Goal: Task Accomplishment & Management: Manage account settings

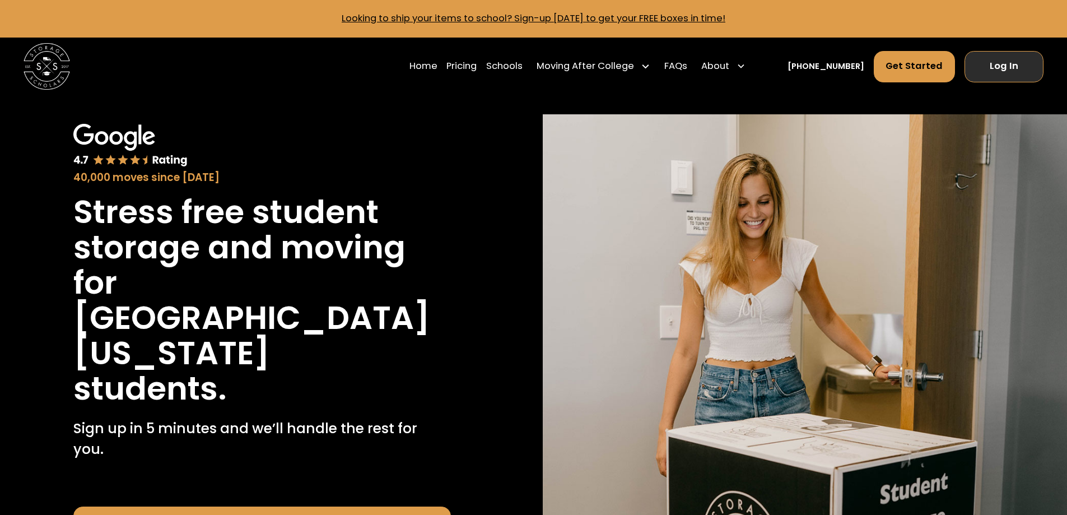
click at [1005, 71] on link "Log In" at bounding box center [1004, 66] width 79 height 31
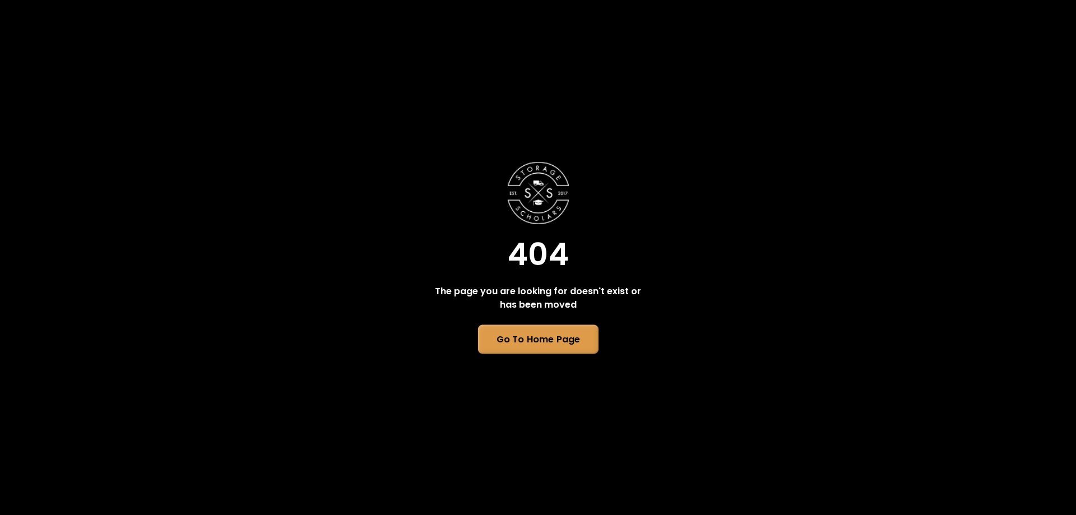
click at [553, 343] on link "Go To Home Page" at bounding box center [537, 339] width 120 height 29
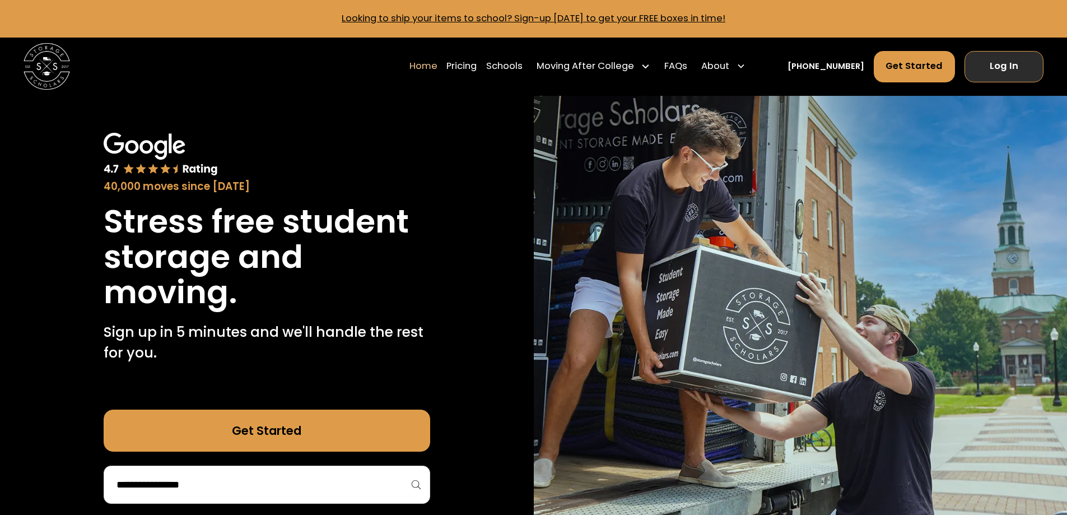
click at [1004, 60] on link "Log In" at bounding box center [1004, 66] width 79 height 31
